Goal: Navigation & Orientation: Find specific page/section

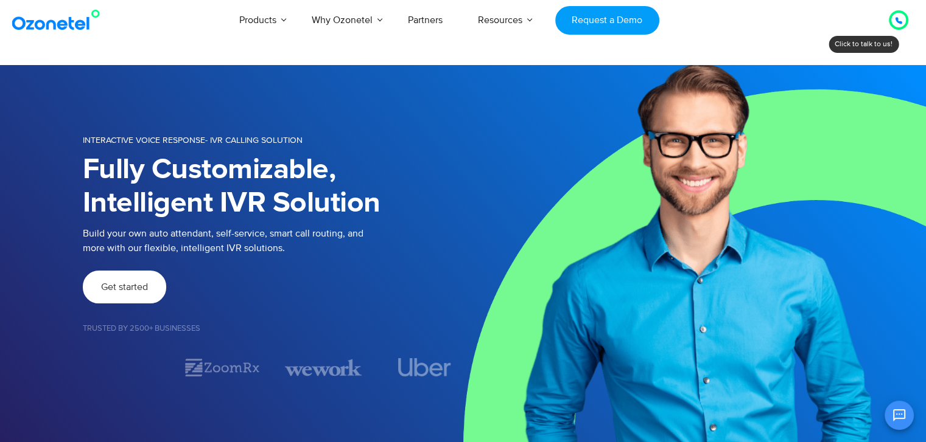
click at [131, 295] on link "Get started" at bounding box center [124, 287] width 83 height 33
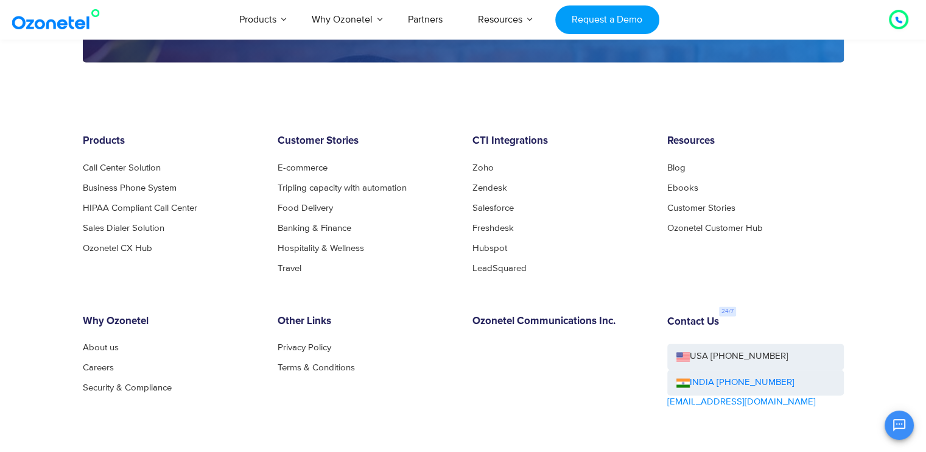
scroll to position [1865, 0]
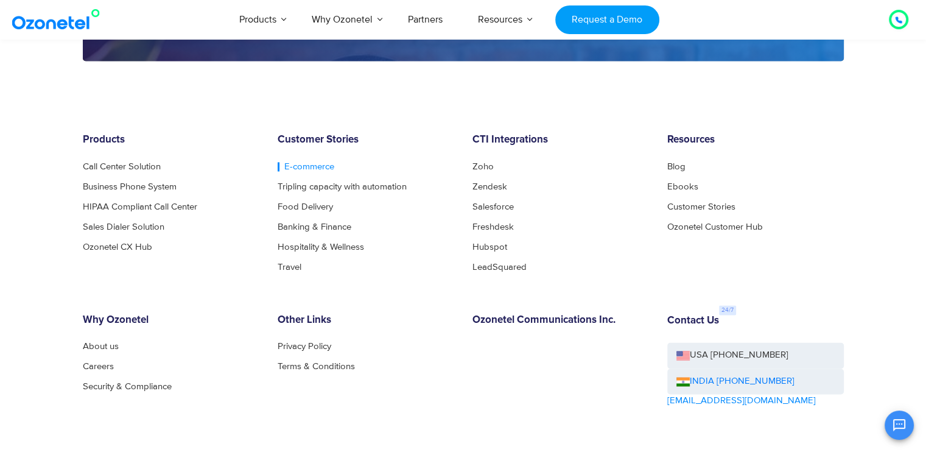
click at [291, 165] on link "E-commerce" at bounding box center [306, 166] width 57 height 9
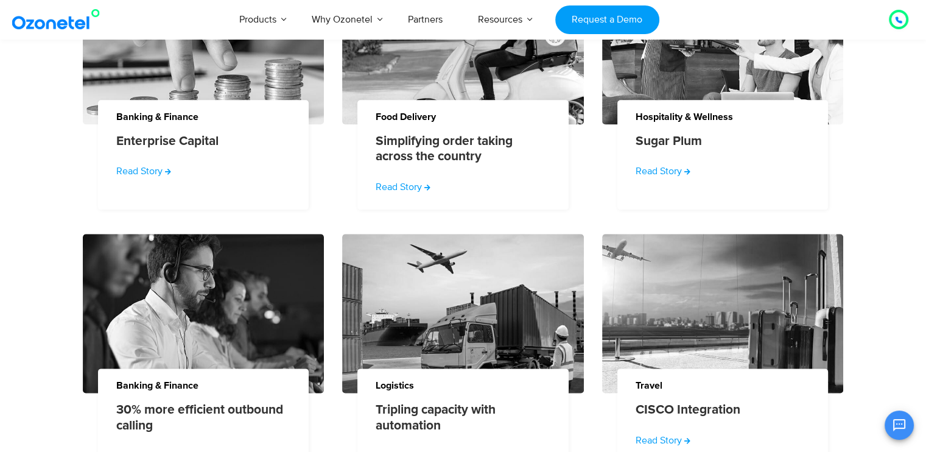
scroll to position [1411, 0]
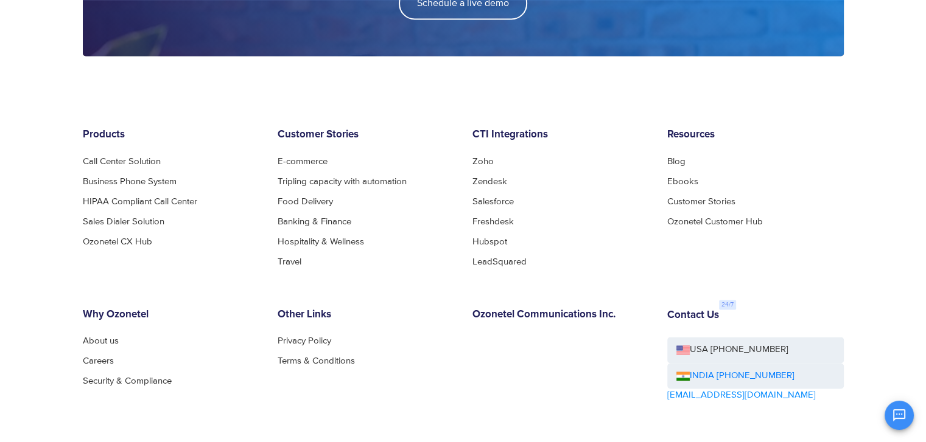
scroll to position [1870, 0]
click at [102, 363] on link "Careers" at bounding box center [102, 361] width 38 height 9
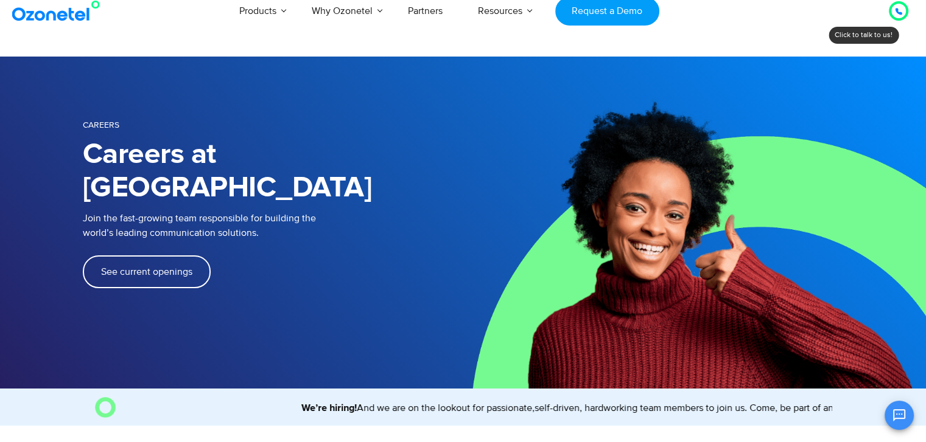
click at [152, 267] on span "See current openings" at bounding box center [146, 272] width 91 height 10
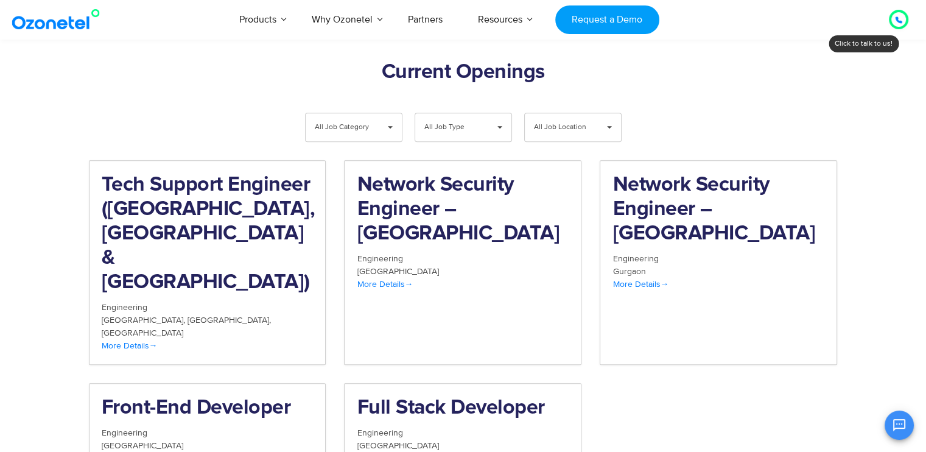
scroll to position [1261, 0]
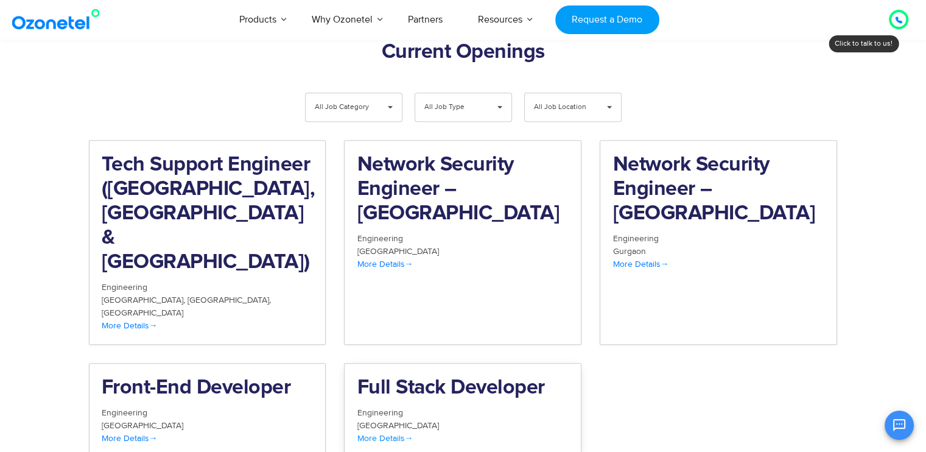
click at [393, 433] on span "More Details" at bounding box center [385, 438] width 56 height 10
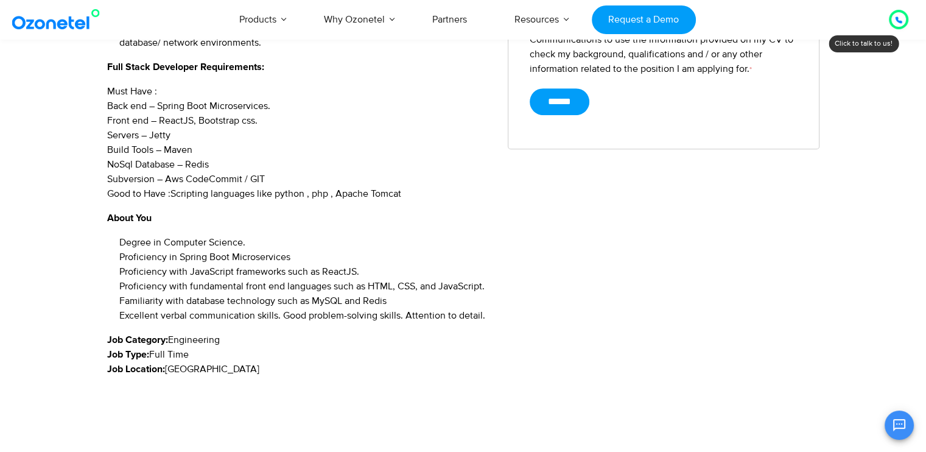
scroll to position [594, 0]
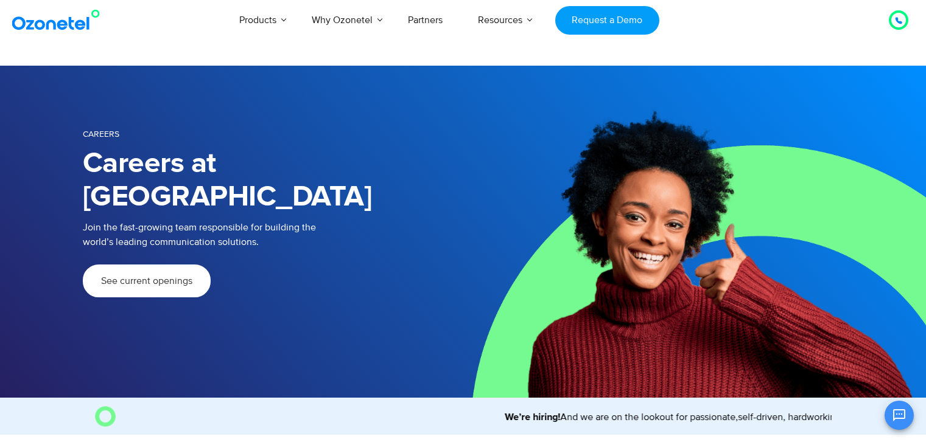
scroll to position [1261, 0]
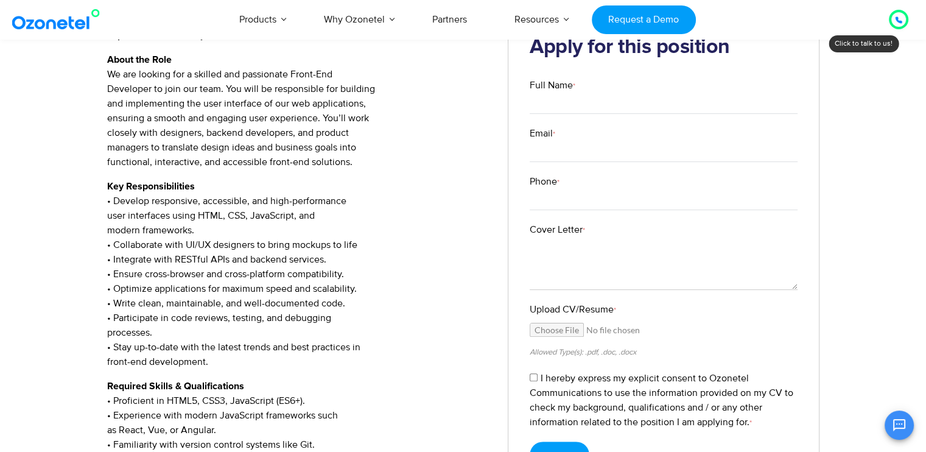
scroll to position [243, 0]
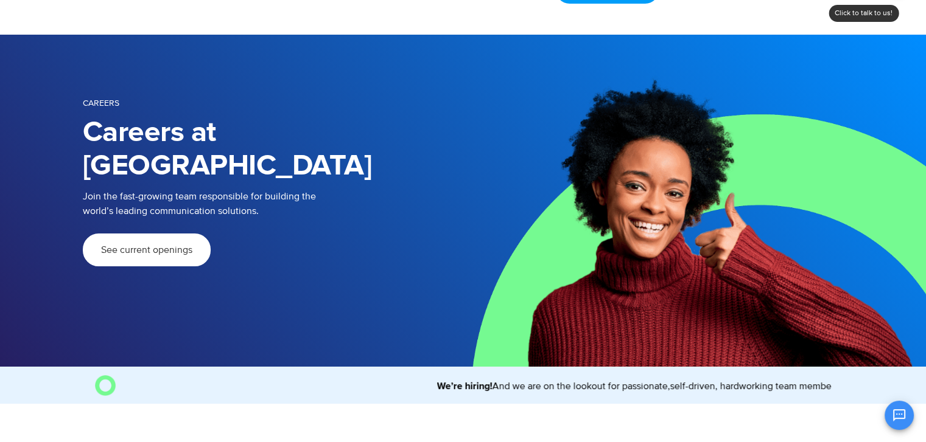
scroll to position [9, 0]
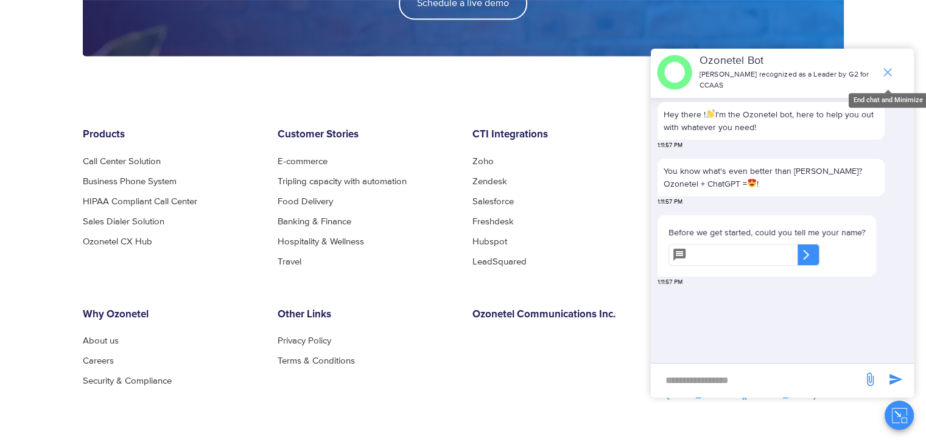
click at [881, 69] on icon "end chat or minimize" at bounding box center [887, 72] width 15 height 15
